Goal: Transaction & Acquisition: Purchase product/service

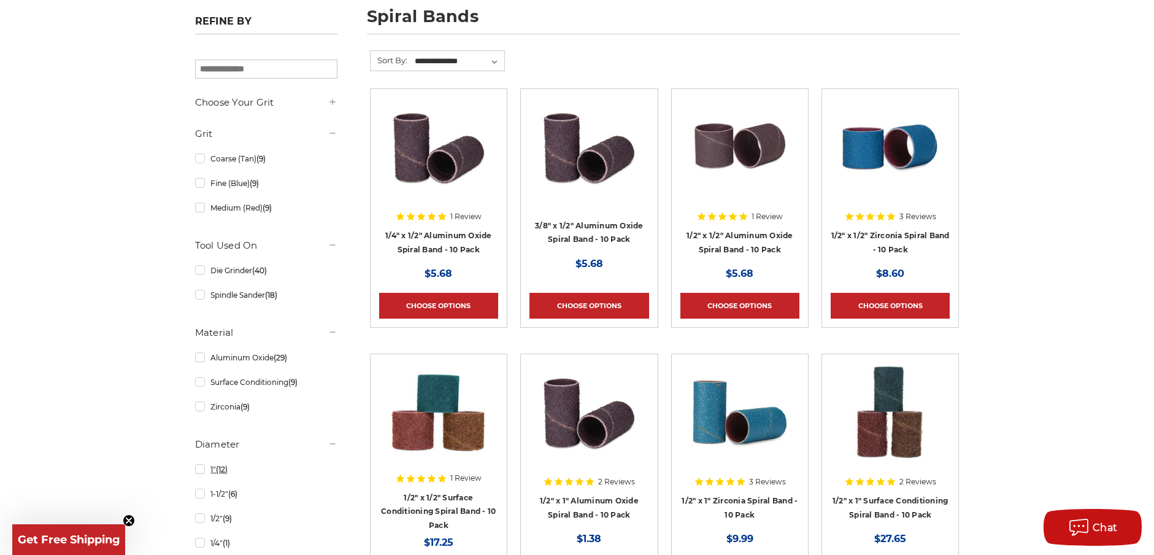
scroll to position [429, 0]
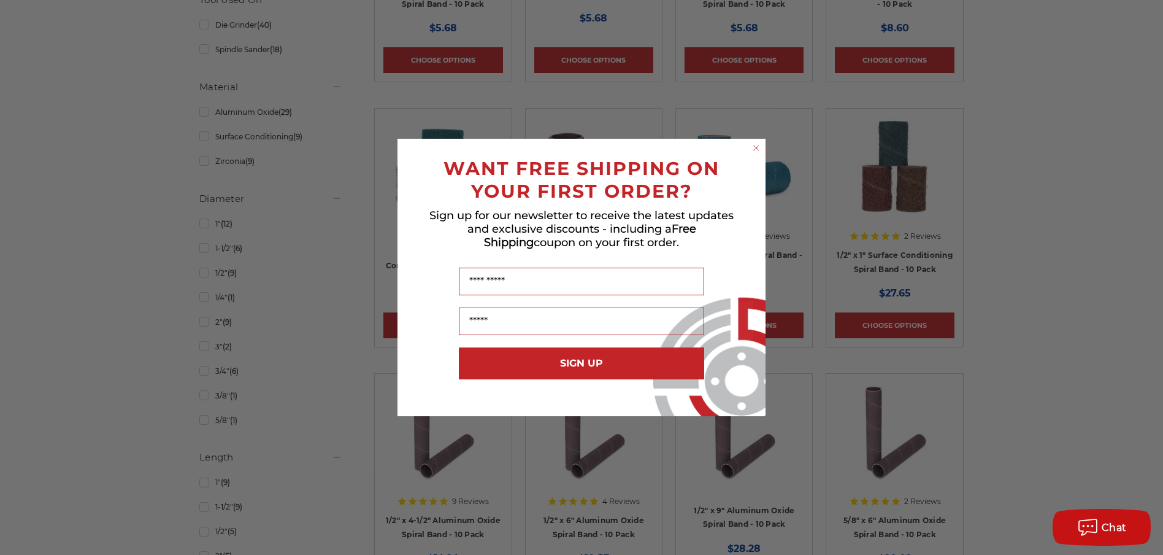
click at [204, 225] on div "Close dialog WANT FREE SHIPPING ON YOUR FIRST ORDER? Sign up for our newsletter…" at bounding box center [581, 277] width 1163 height 555
click at [203, 225] on div "Close dialog WANT FREE SHIPPING ON YOUR FIRST ORDER? Sign up for our newsletter…" at bounding box center [581, 277] width 1163 height 555
click at [757, 147] on circle "Close dialog" at bounding box center [757, 148] width 12 height 12
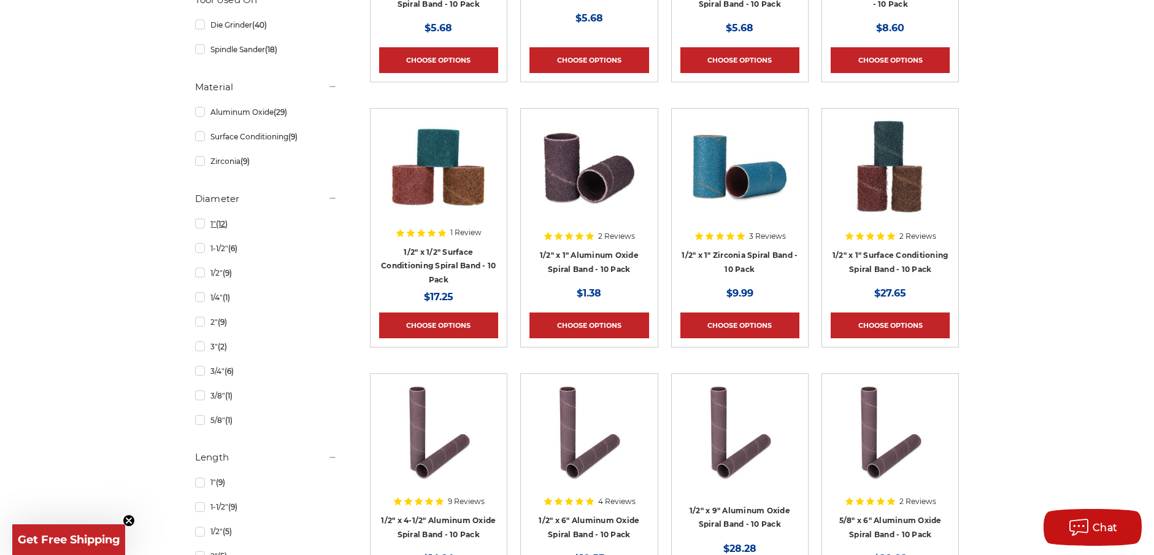
click at [201, 225] on link "1" (12)" at bounding box center [266, 223] width 142 height 21
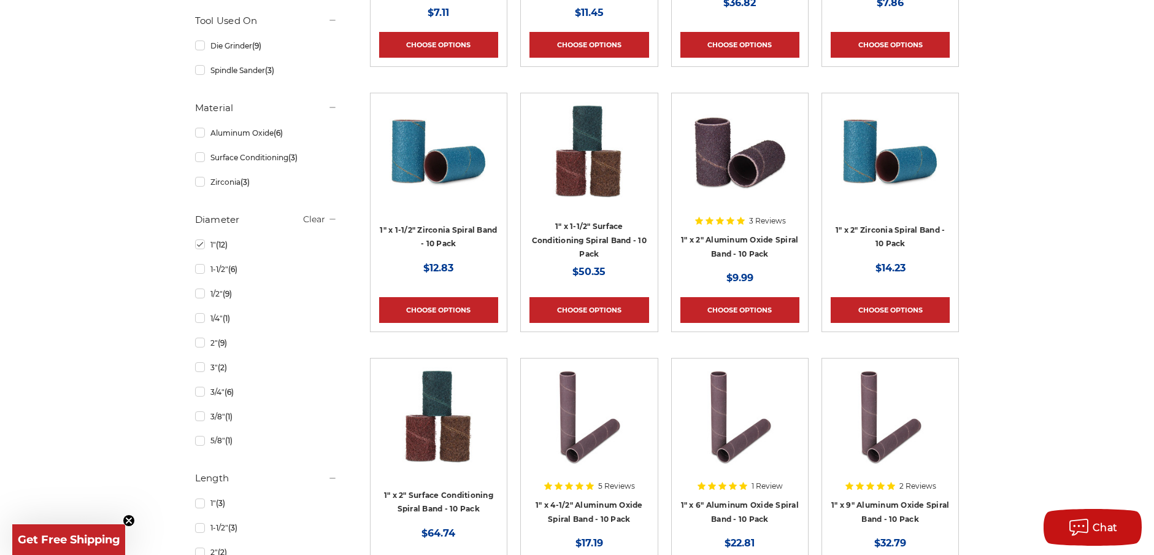
scroll to position [675, 0]
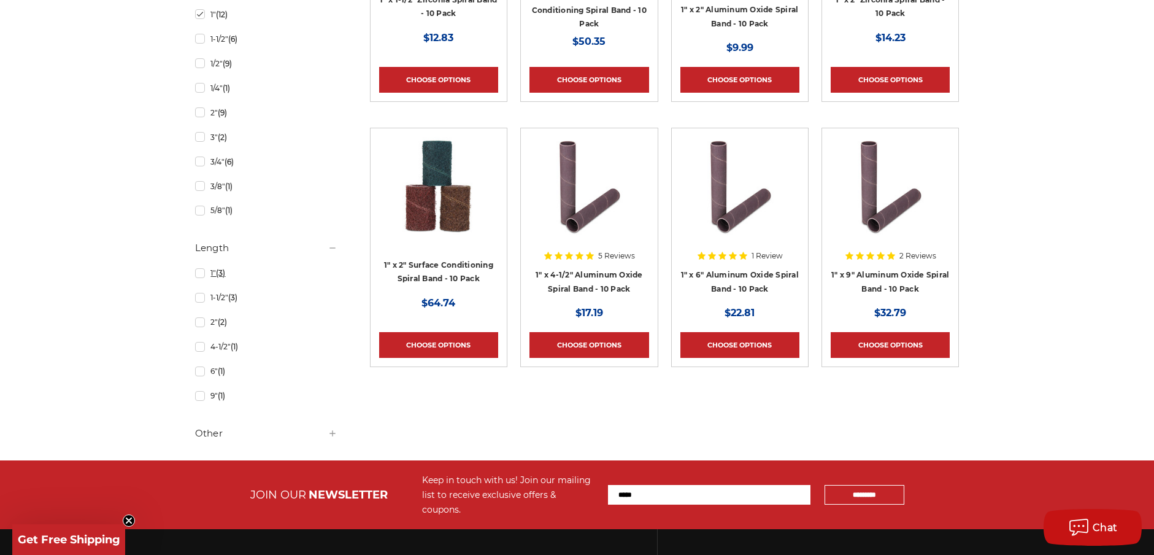
click at [199, 276] on link "1" (3)" at bounding box center [266, 272] width 142 height 21
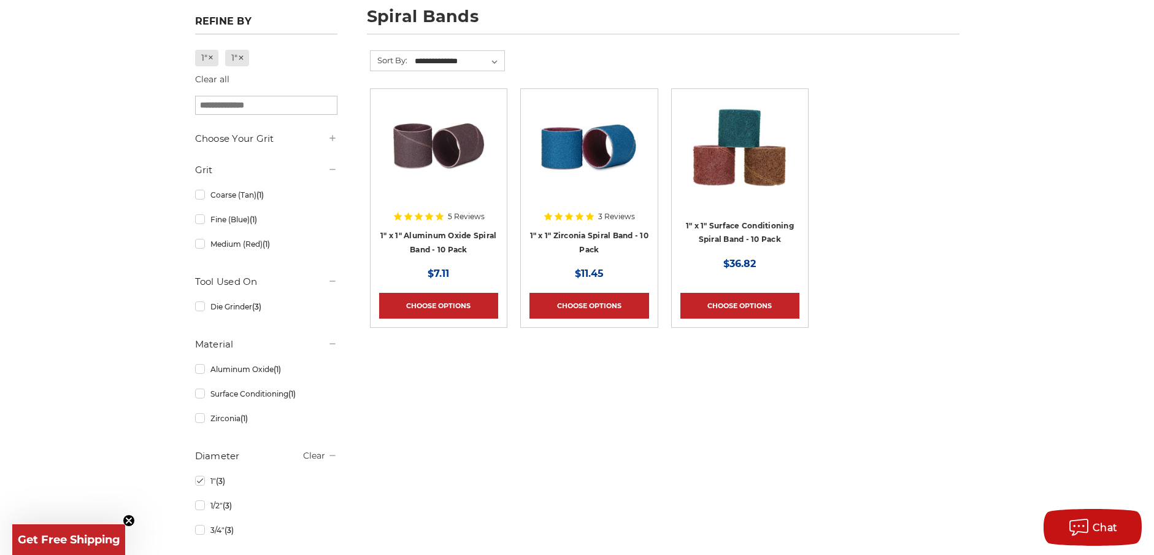
scroll to position [429, 0]
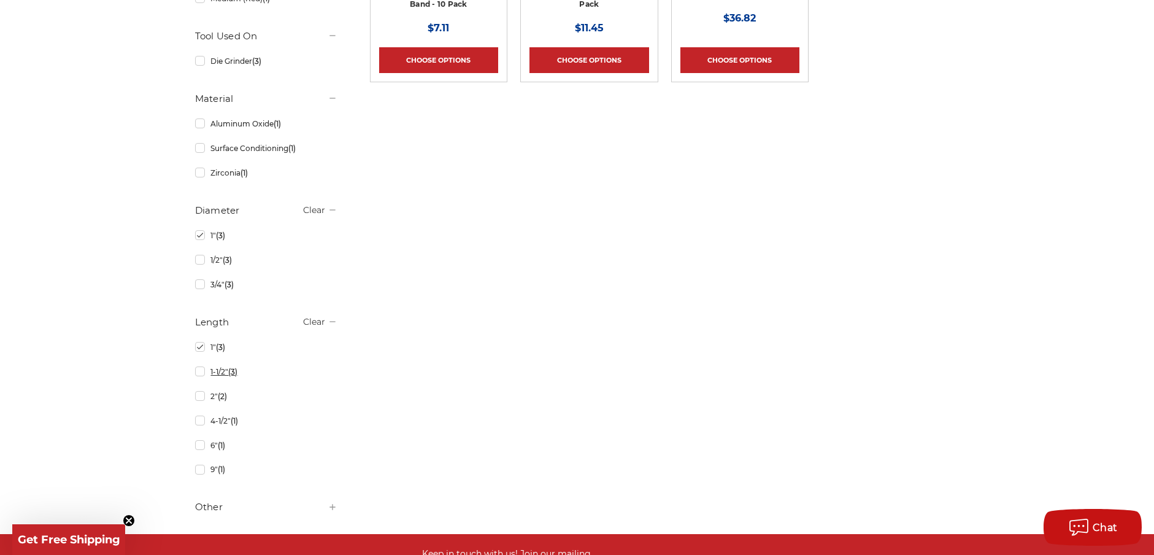
click at [201, 375] on link "1-1/2" (3)" at bounding box center [266, 371] width 142 height 21
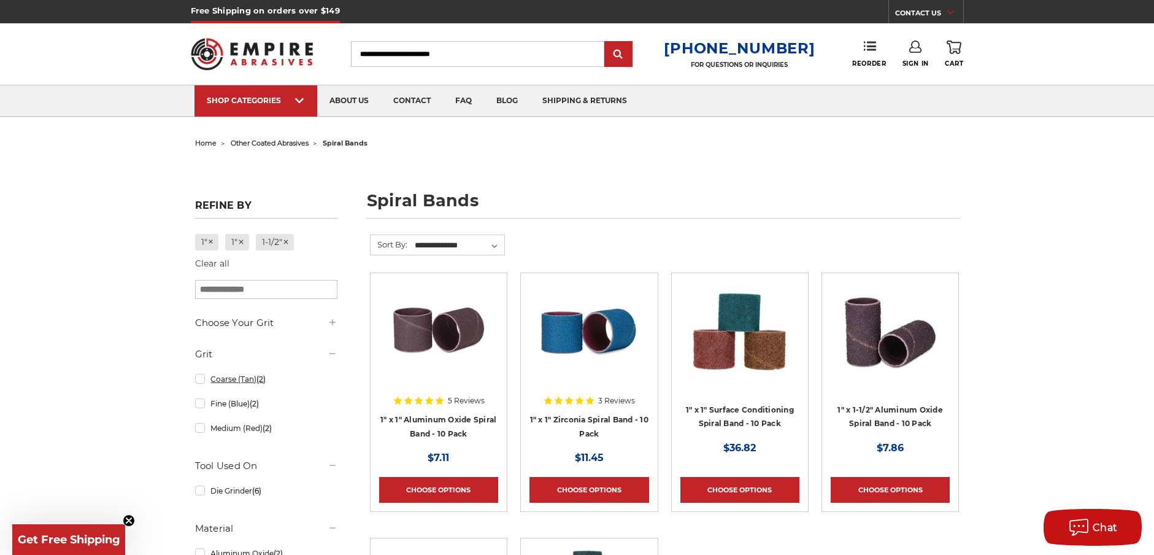
click at [201, 381] on link "Coarse (Tan) (2)" at bounding box center [266, 378] width 142 height 21
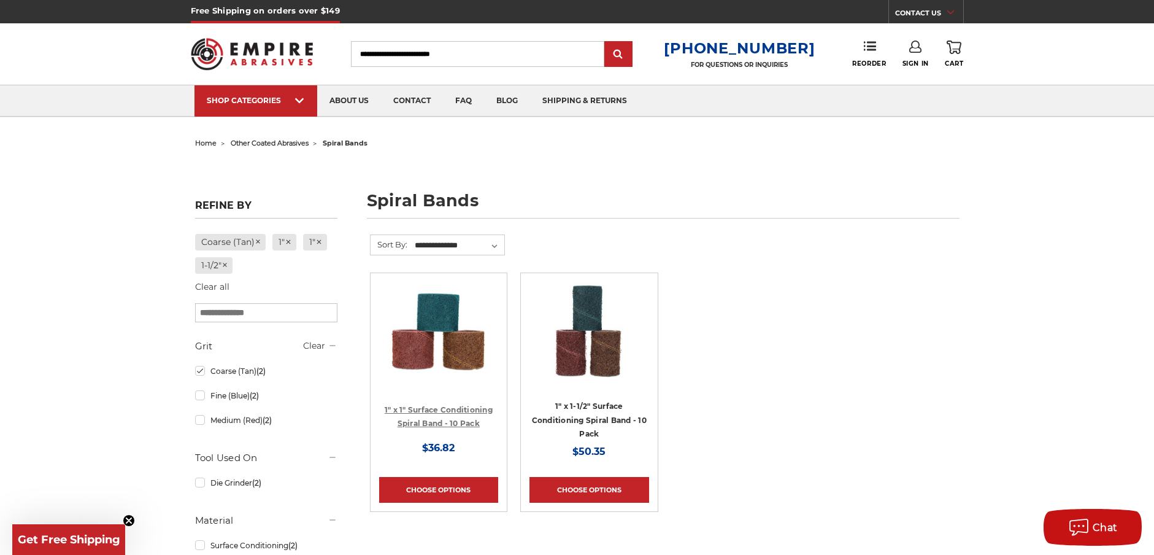
click at [432, 418] on link "1" x 1" Surface Conditioning Spiral Band - 10 Pack" at bounding box center [439, 416] width 108 height 23
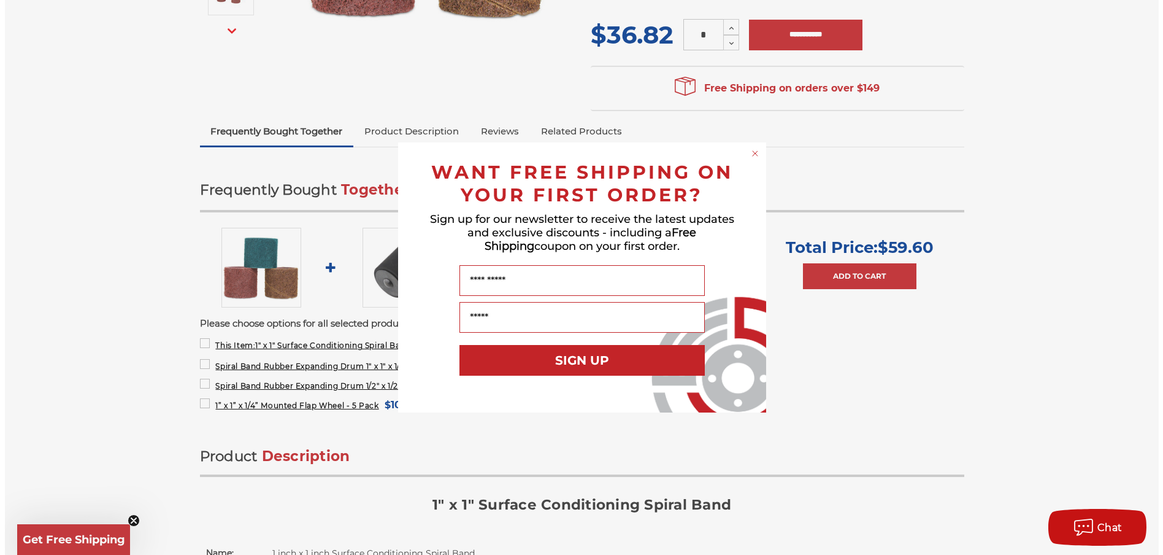
scroll to position [368, 0]
